Goal: Information Seeking & Learning: Understand process/instructions

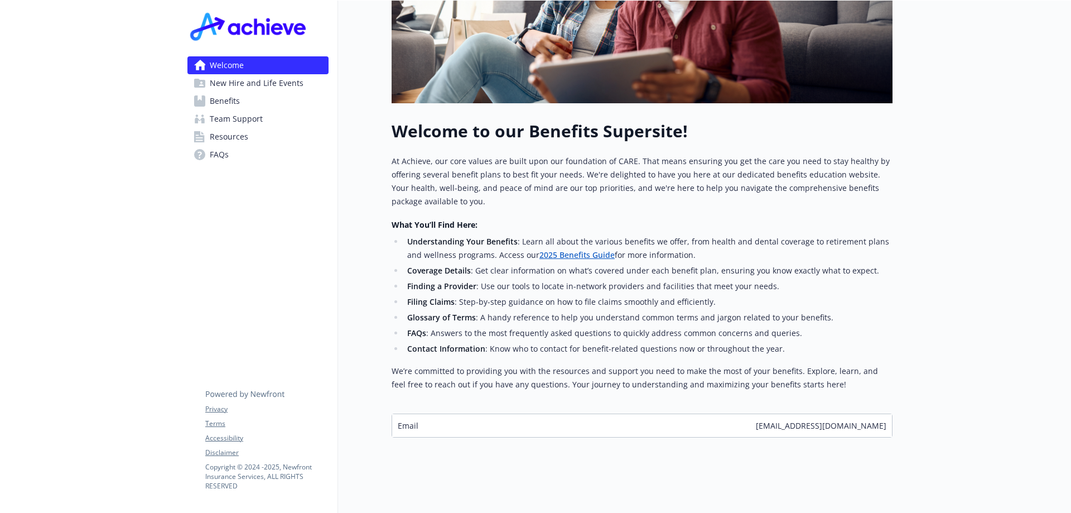
scroll to position [292, 0]
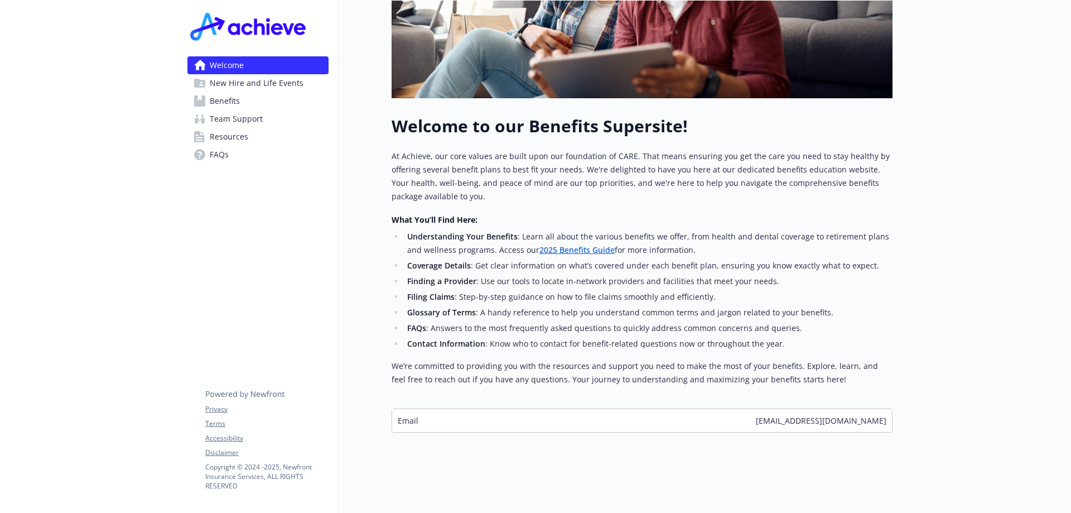
click at [235, 85] on span "New Hire and Life Events" at bounding box center [257, 83] width 94 height 18
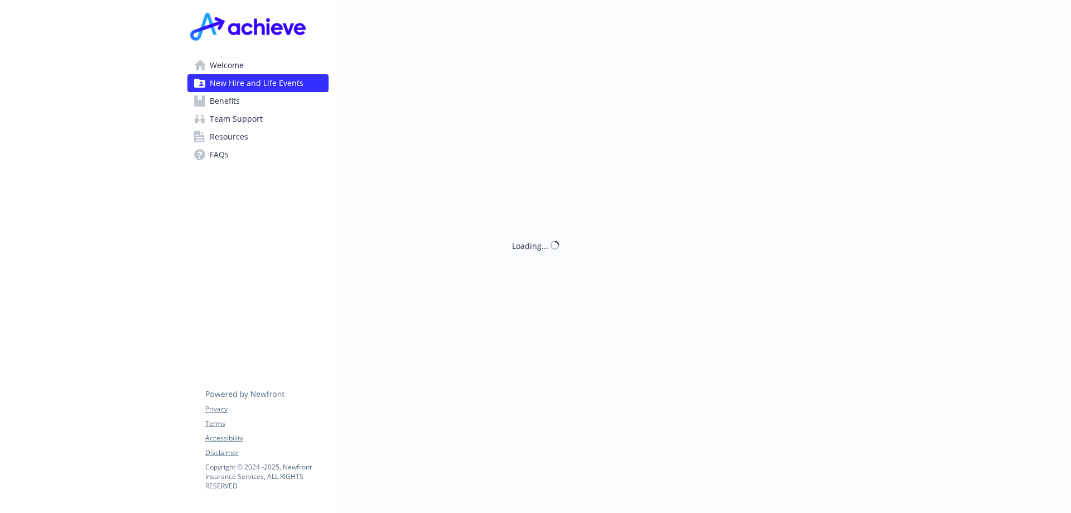
scroll to position [292, 0]
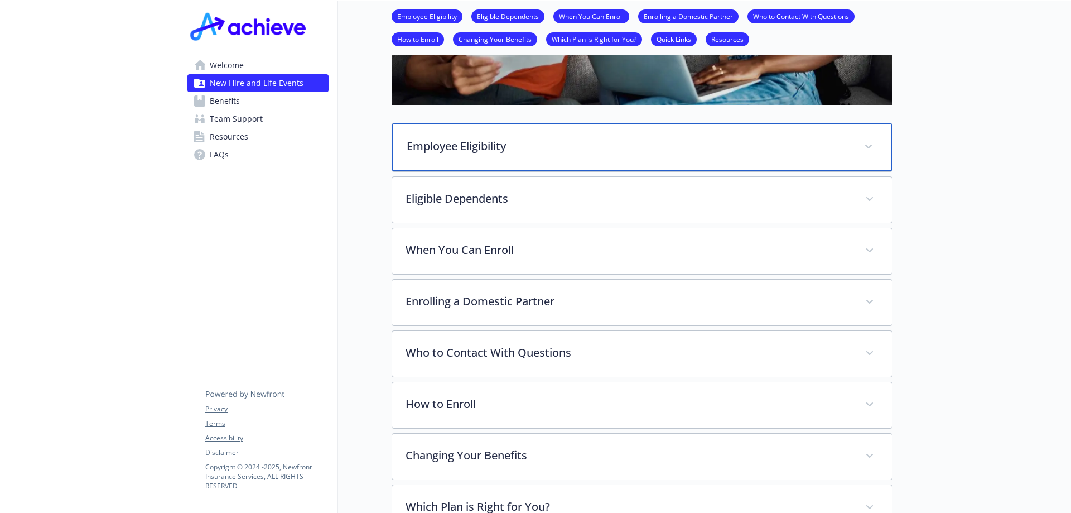
click at [609, 128] on div "Employee Eligibility" at bounding box center [642, 147] width 500 height 48
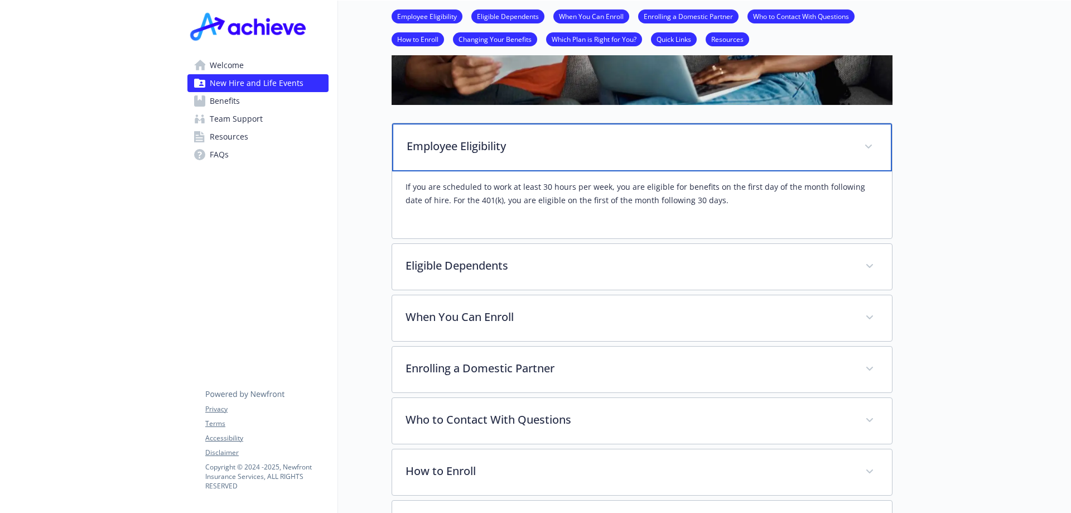
click at [609, 128] on div "Employee Eligibility" at bounding box center [642, 147] width 500 height 48
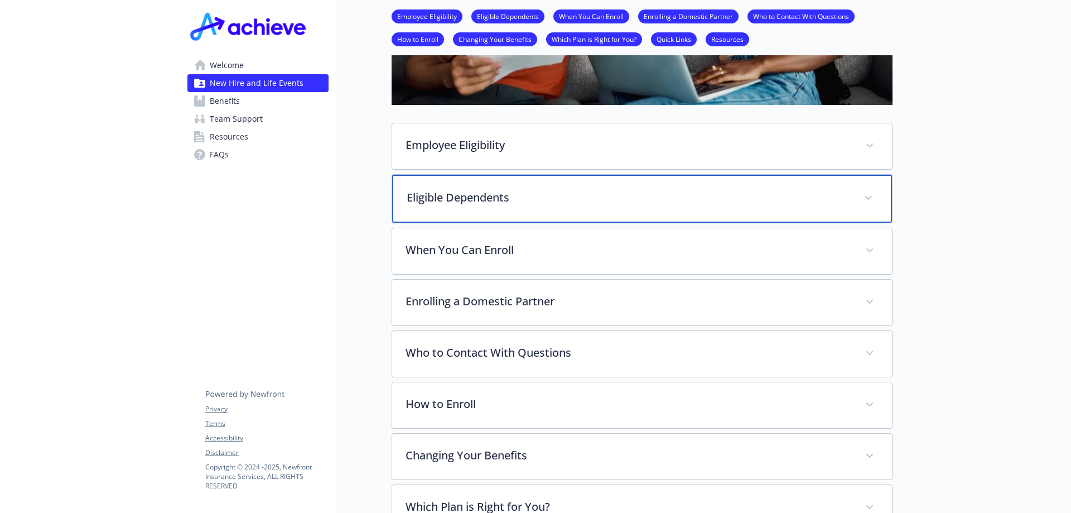
click at [598, 203] on p "Eligible Dependents" at bounding box center [629, 197] width 444 height 17
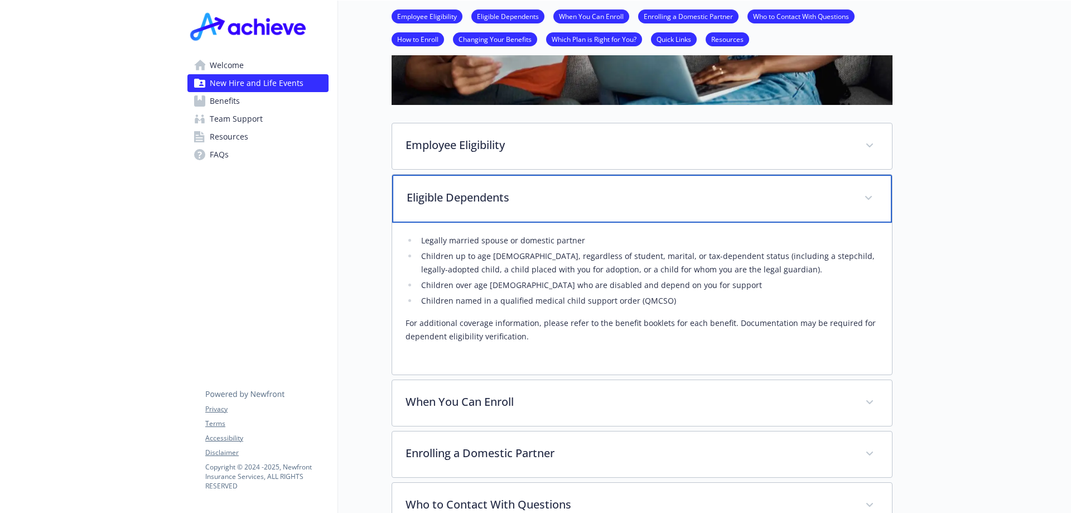
click at [600, 200] on p "Eligible Dependents" at bounding box center [629, 197] width 444 height 17
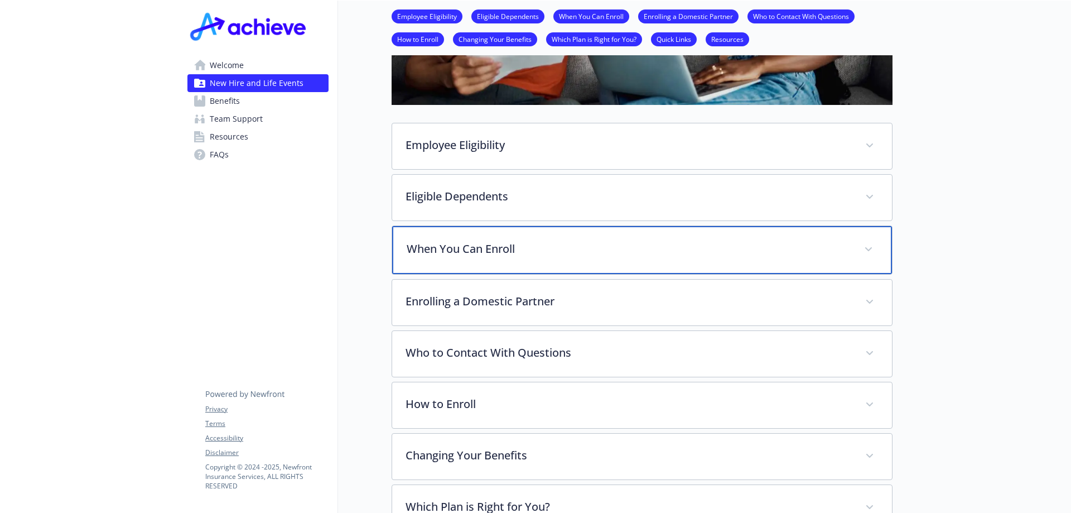
click at [590, 245] on p "When You Can Enroll" at bounding box center [629, 248] width 444 height 17
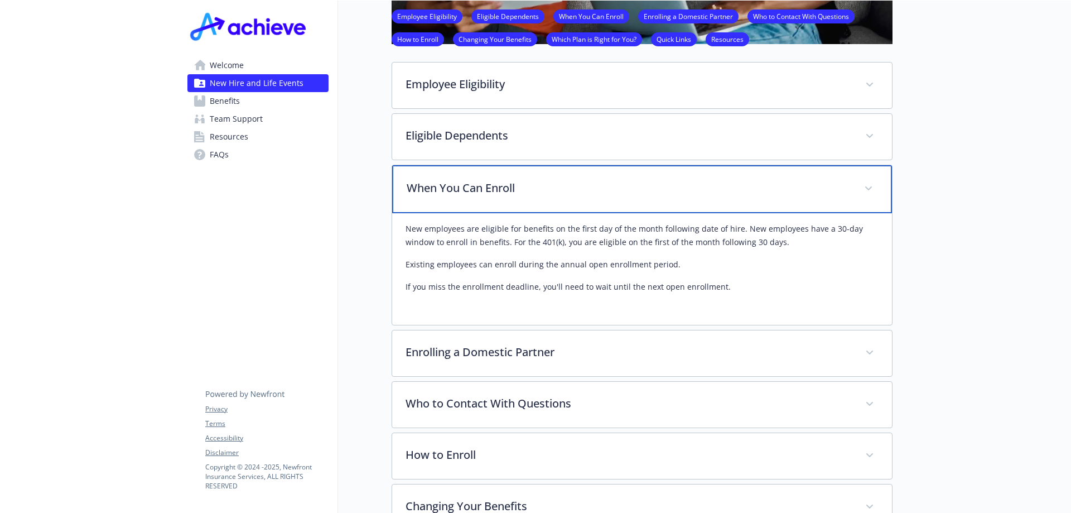
scroll to position [0, 0]
